Goal: Find contact information: Find contact information

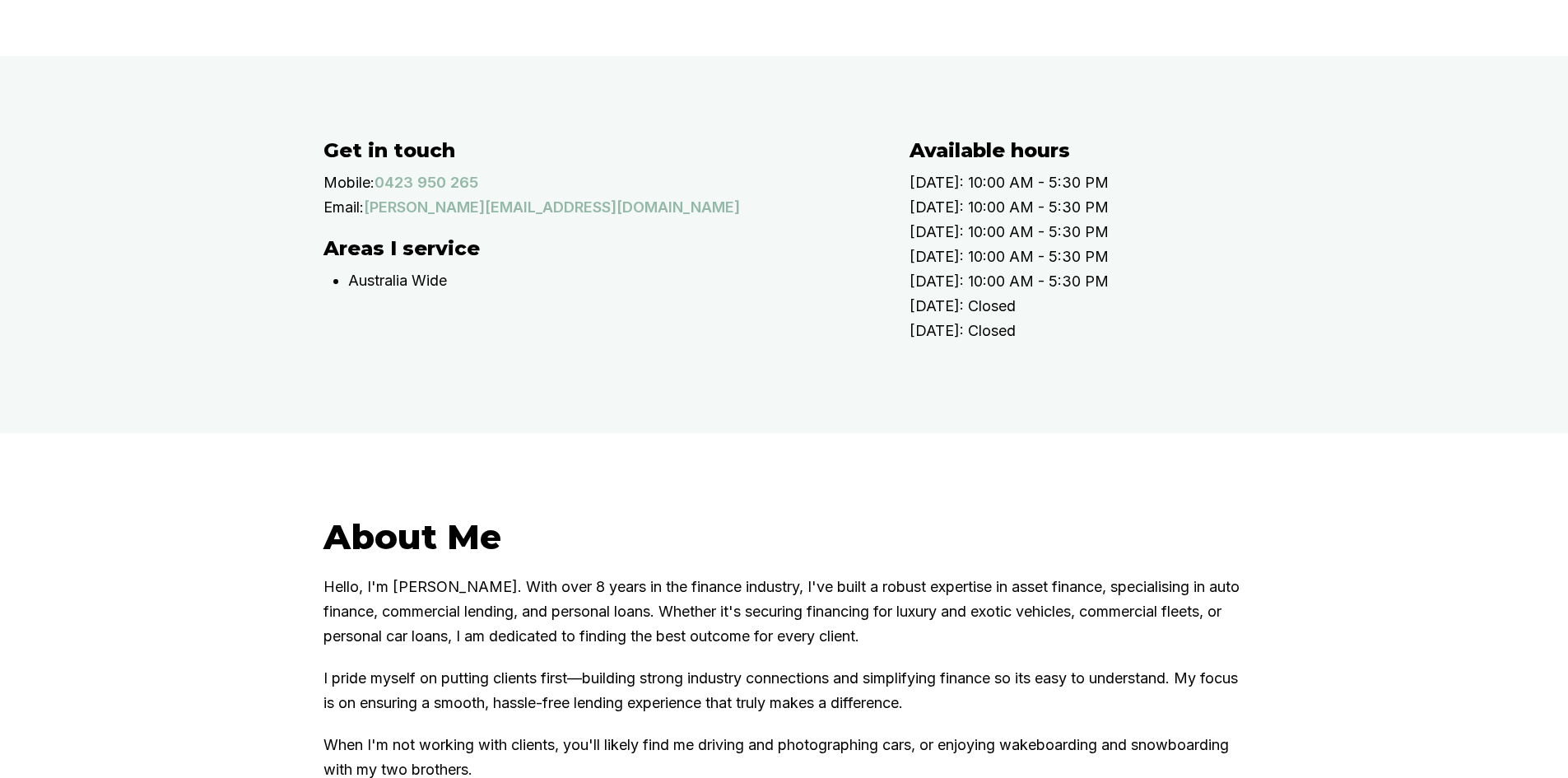
scroll to position [494, 0]
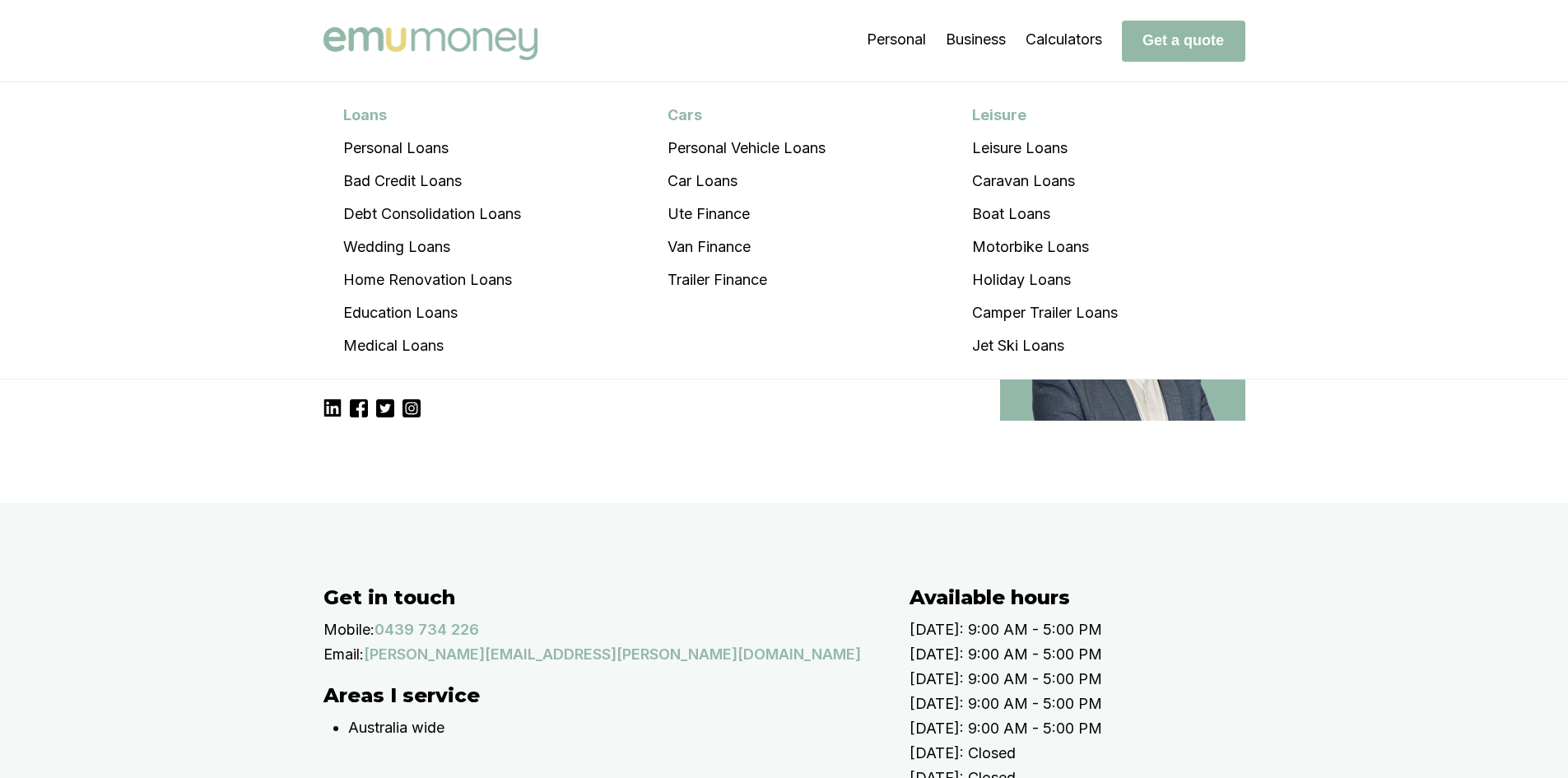
click at [467, 38] on img at bounding box center [430, 44] width 214 height 33
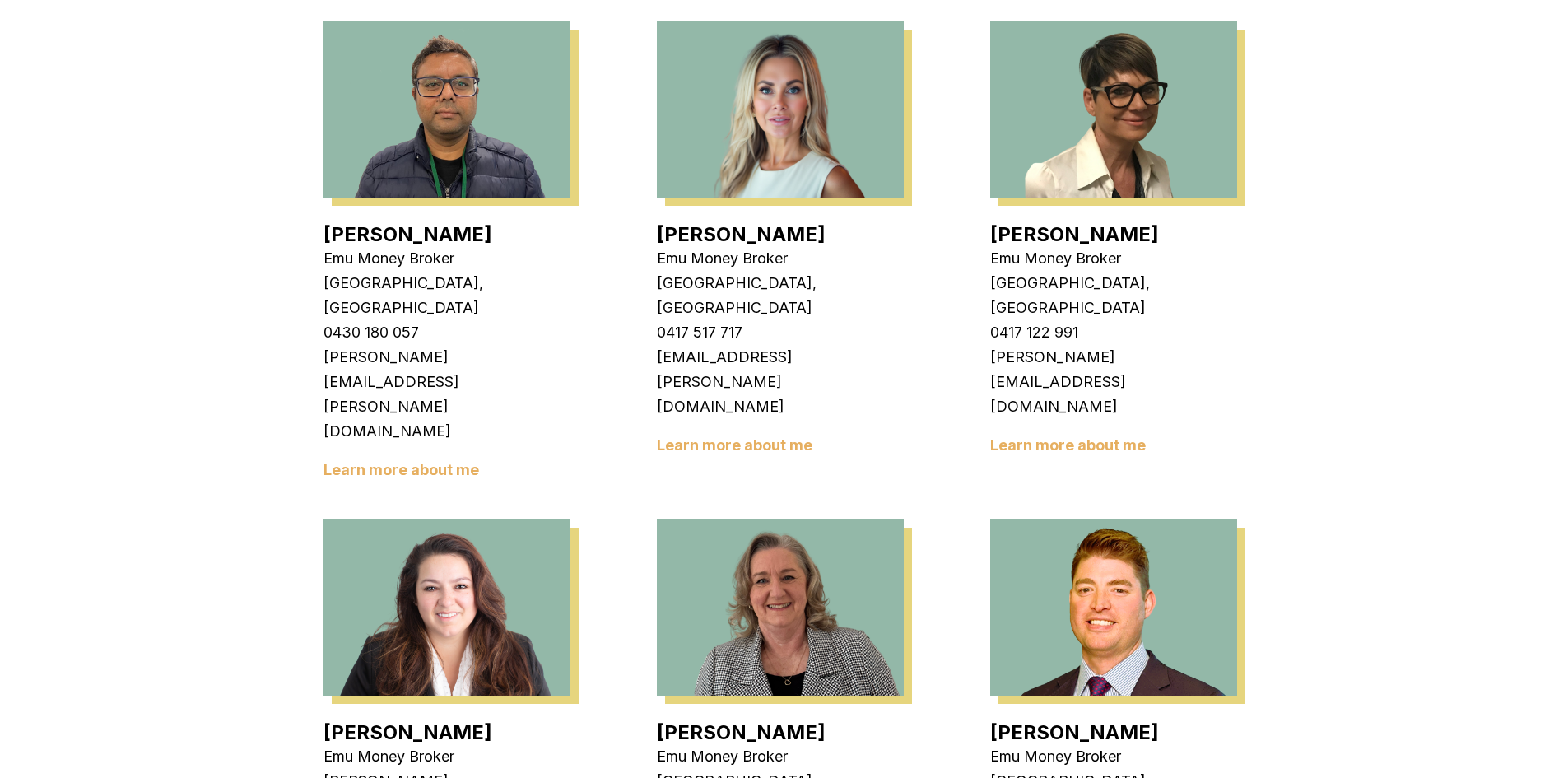
scroll to position [1810, 0]
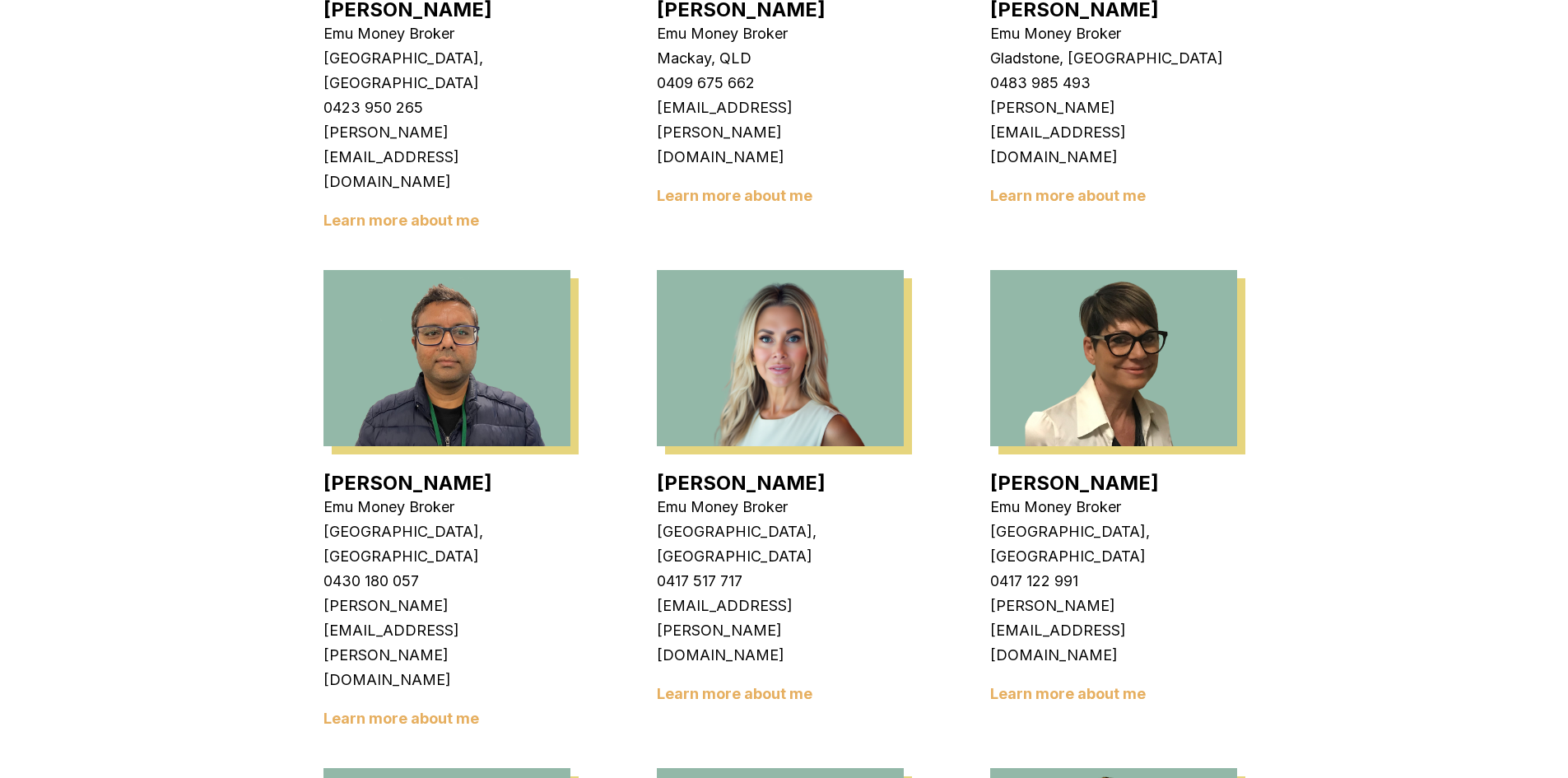
drag, startPoint x: 1262, startPoint y: 708, endPoint x: 989, endPoint y: 703, distance: 273.0
click at [989, 703] on div "At Emu Money, we're all about forward momentum. As one of Australia's leading o…" at bounding box center [784, 399] width 988 height 3772
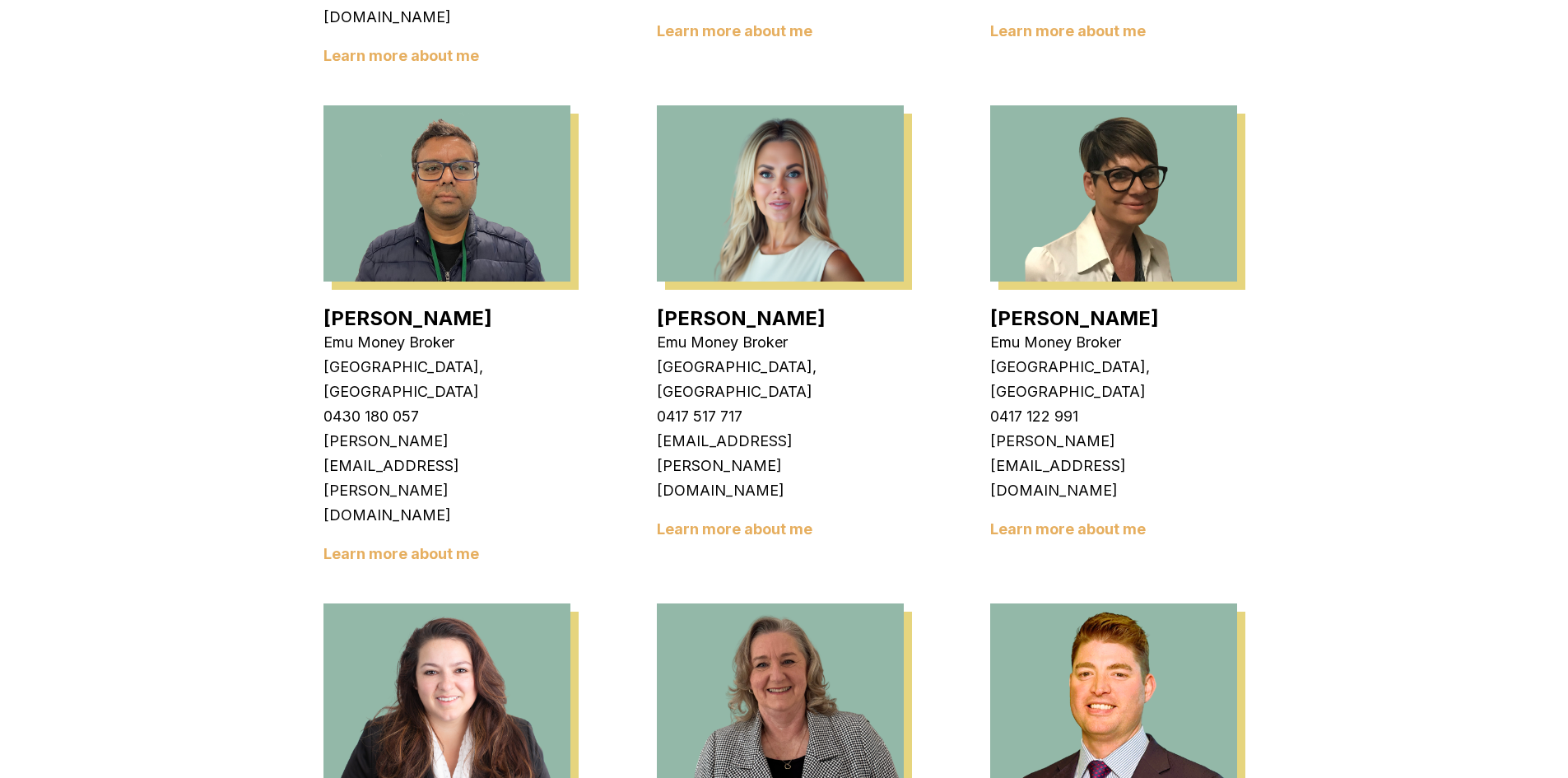
scroll to position [1646, 0]
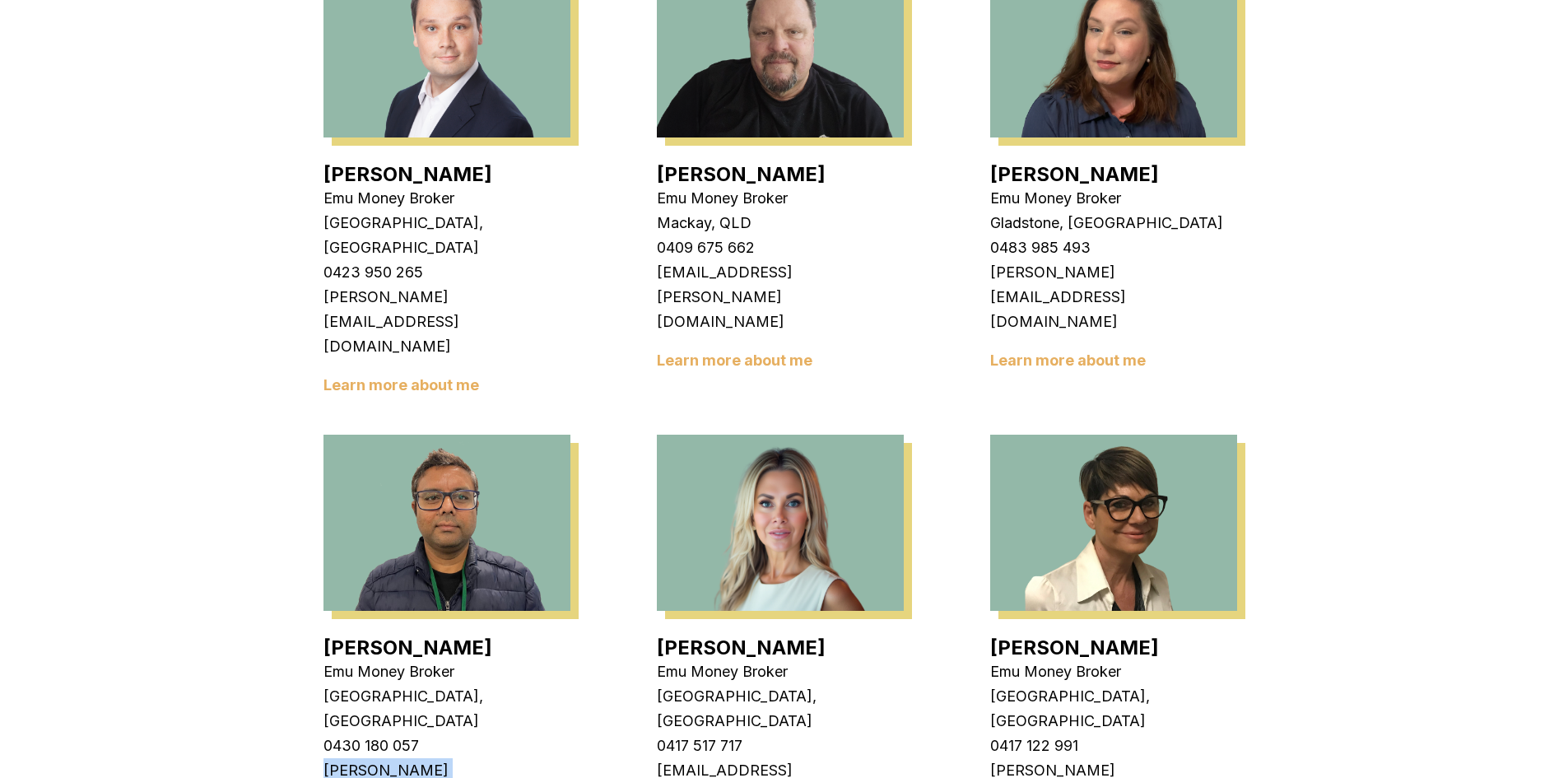
drag, startPoint x: 595, startPoint y: 478, endPoint x: 323, endPoint y: 480, distance: 272.0
click at [323, 480] on div "At Emu Money, we're all about forward momentum. As one of Australia's leading o…" at bounding box center [784, 564] width 988 height 3772
copy p "[PERSON_NAME][EMAIL_ADDRESS][PERSON_NAME][DOMAIN_NAME]"
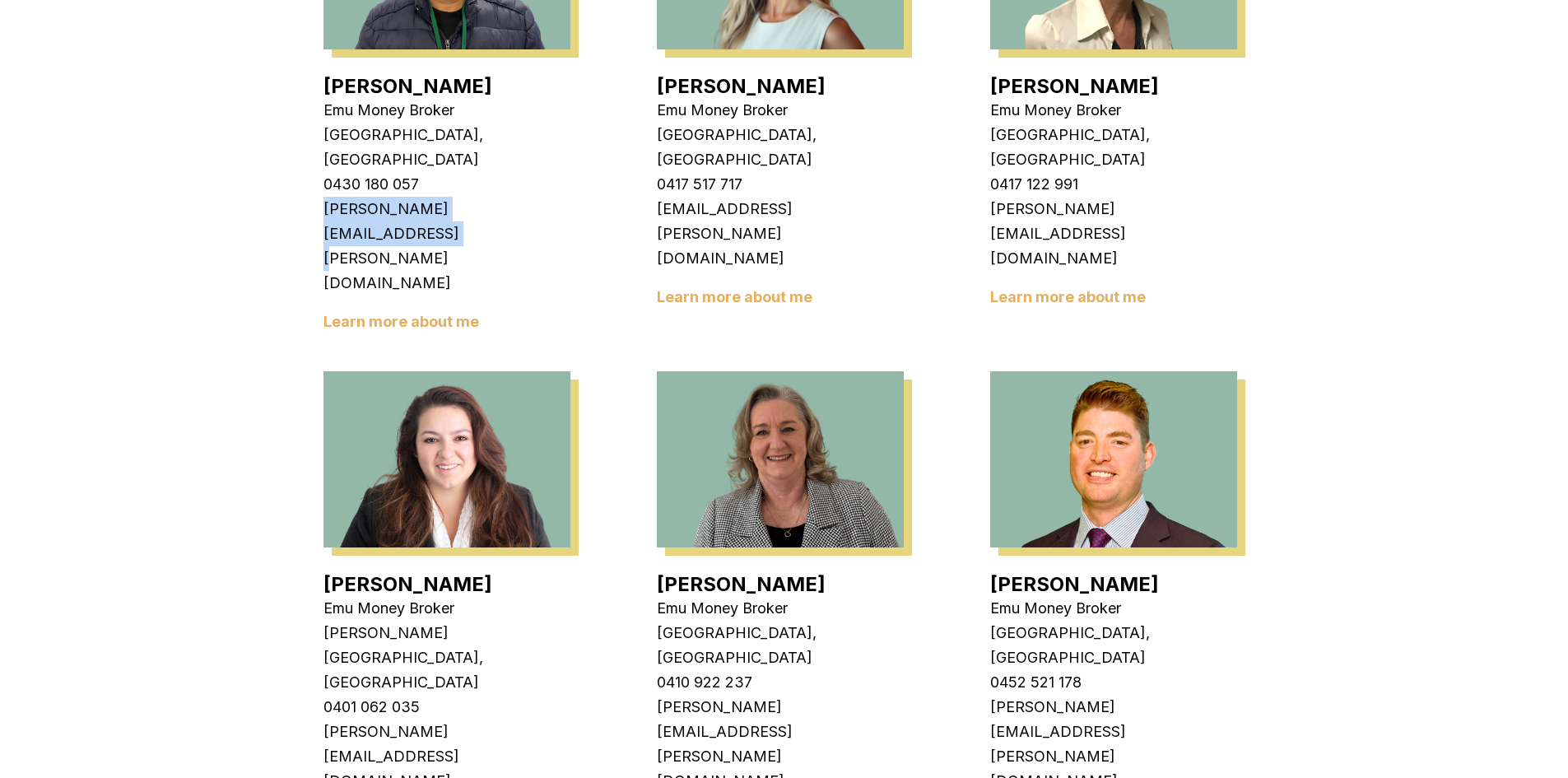
scroll to position [2202, 0]
